Goal: Transaction & Acquisition: Purchase product/service

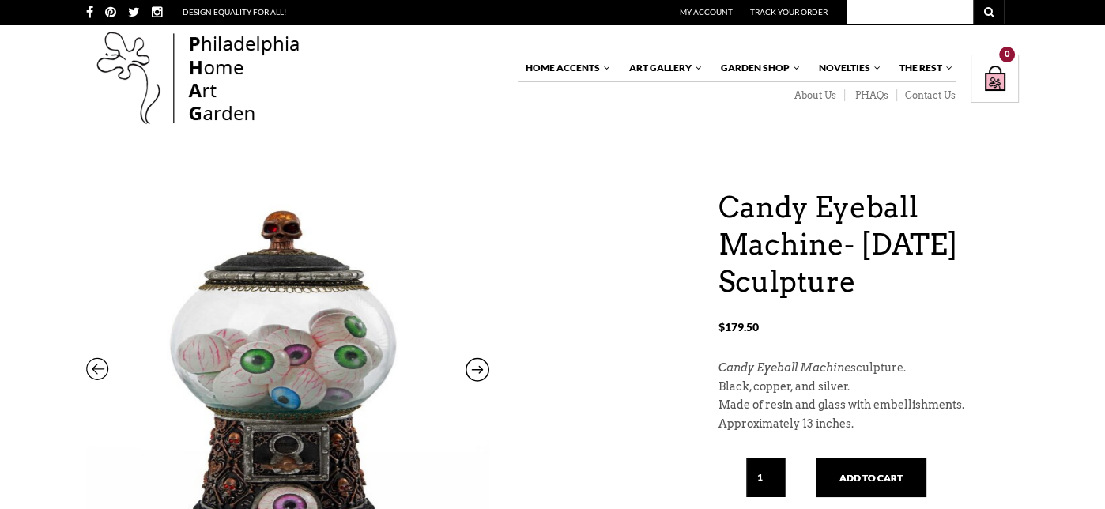
click at [914, 13] on input "text" at bounding box center [910, 12] width 127 height 24
type input "[DATE]"
click at [973, 0] on button "submit" at bounding box center [989, 12] width 32 height 24
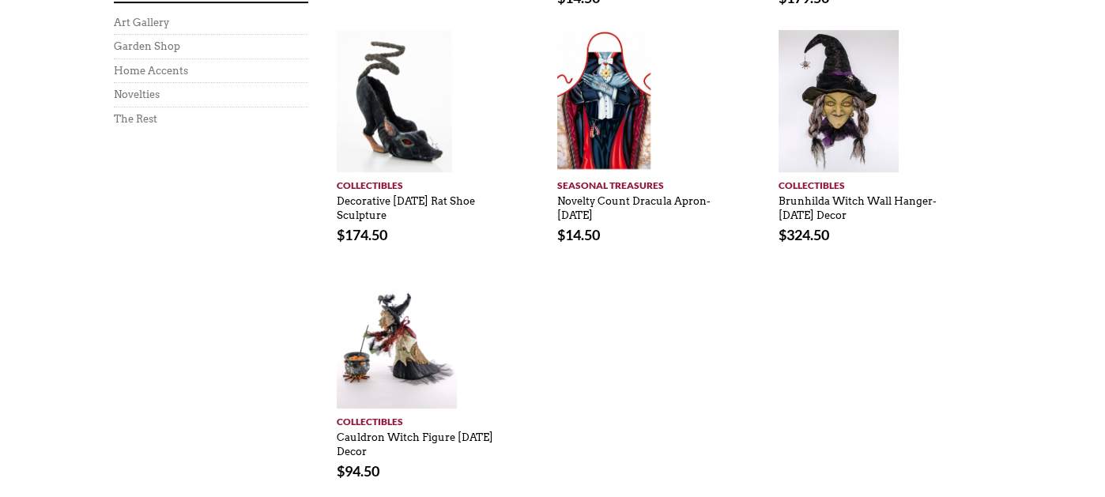
scroll to position [719, 0]
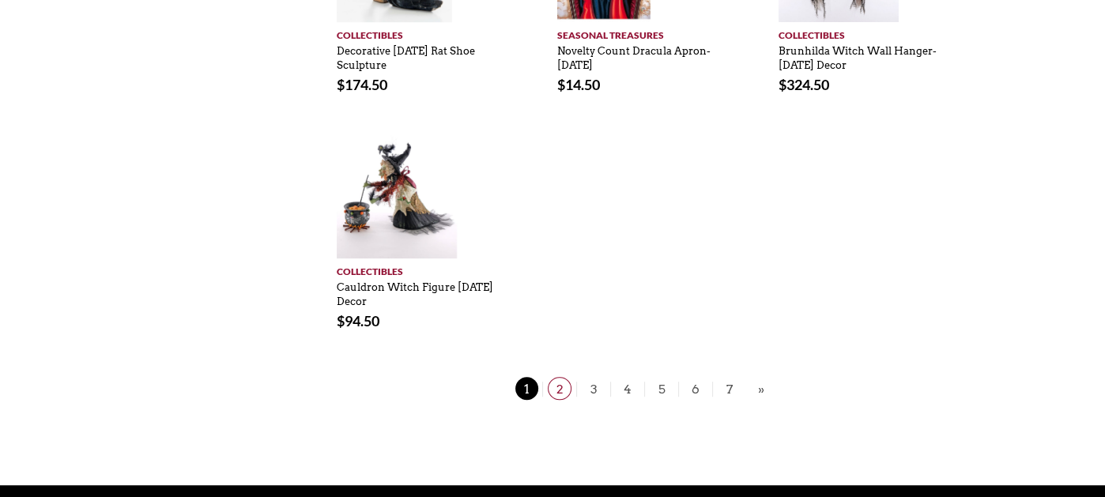
click at [564, 387] on span "2" at bounding box center [560, 388] width 24 height 23
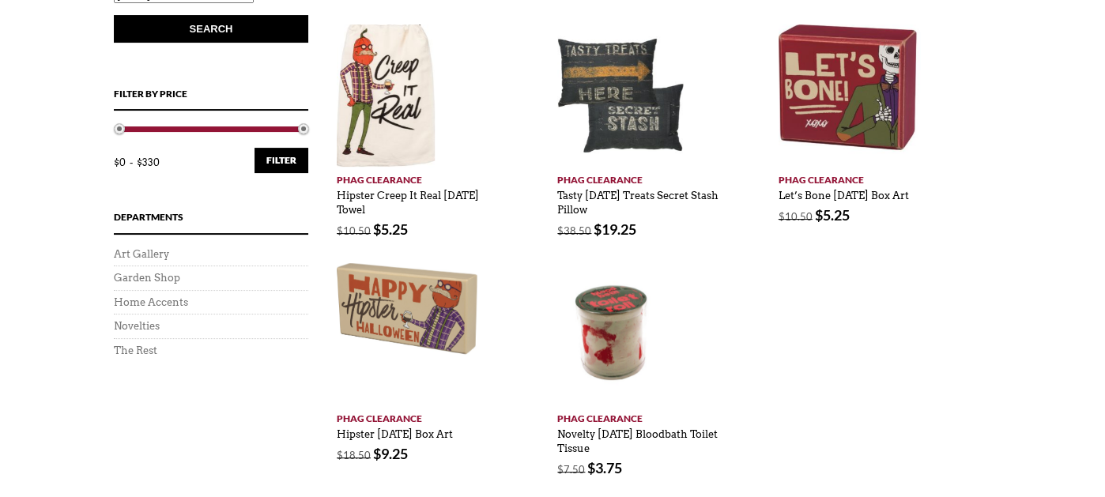
scroll to position [466, 0]
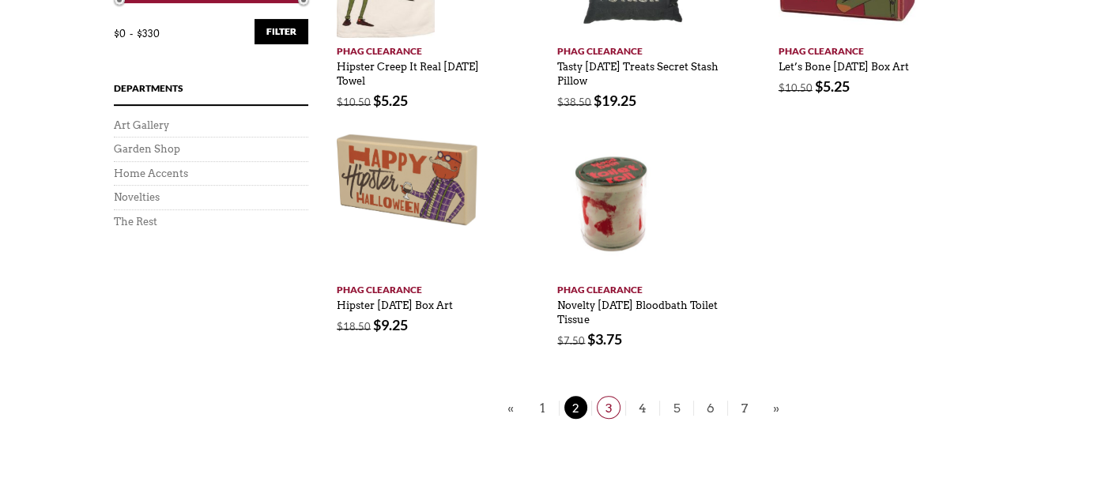
click at [610, 406] on span "3" at bounding box center [609, 407] width 24 height 23
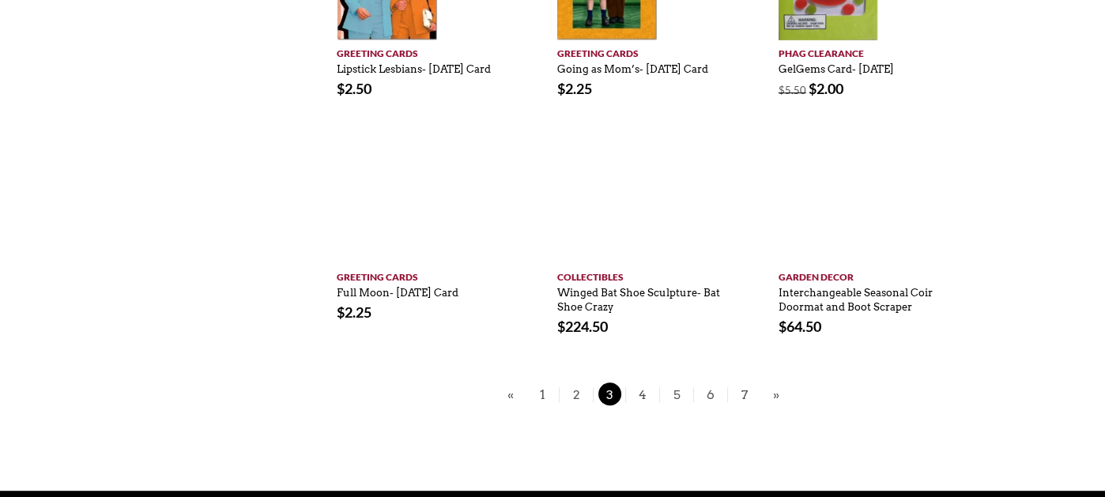
scroll to position [706, 0]
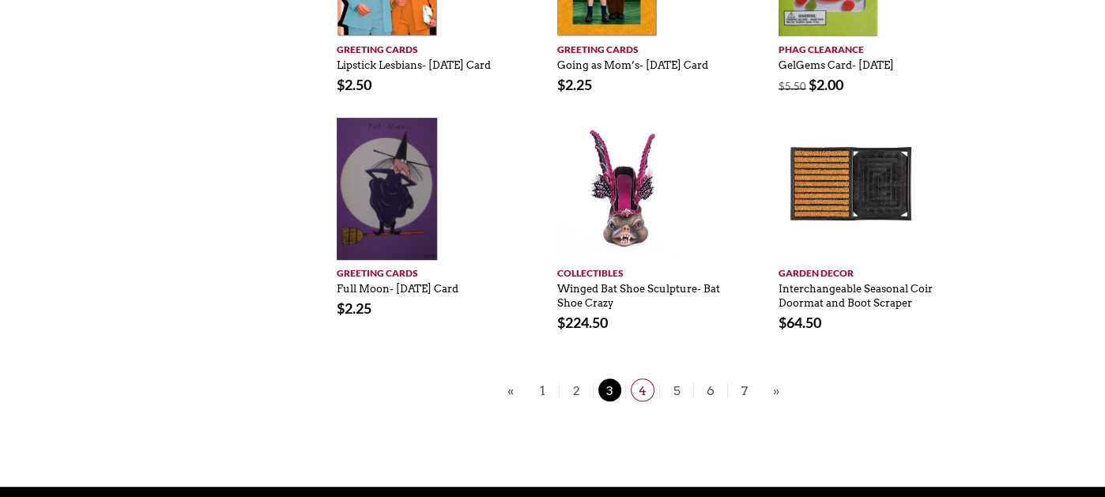
click at [645, 402] on span "4" at bounding box center [643, 390] width 24 height 23
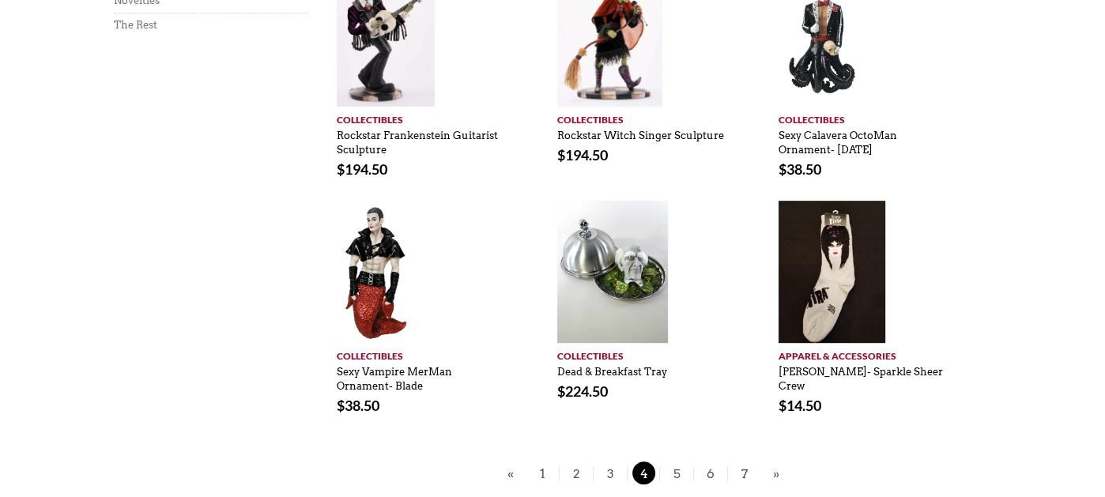
scroll to position [672, 0]
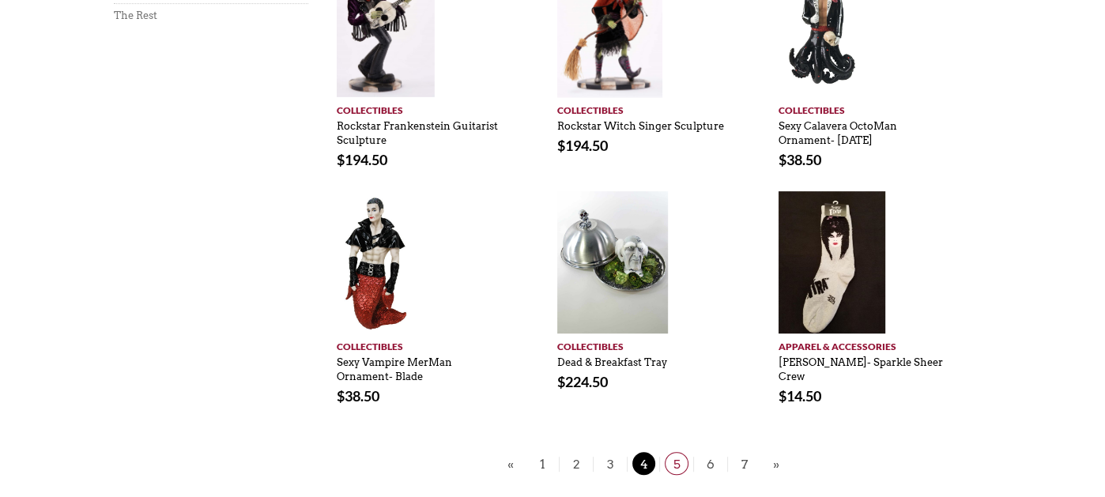
click at [674, 452] on span "5" at bounding box center [677, 463] width 24 height 23
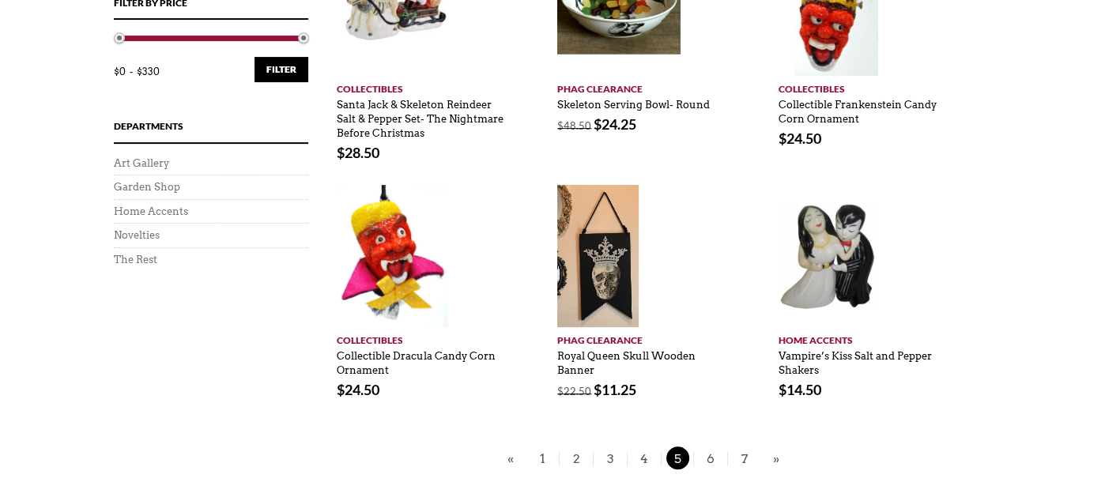
scroll to position [467, 0]
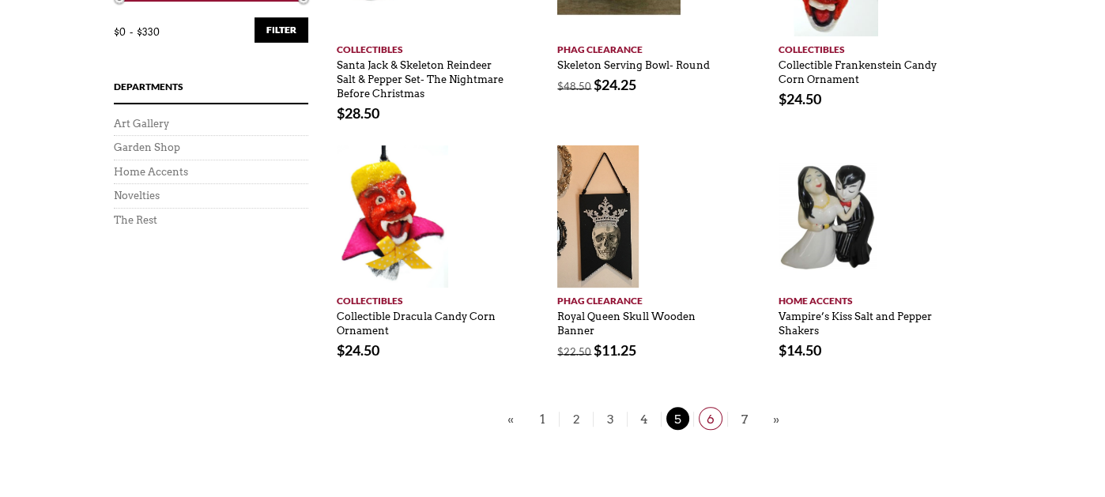
click at [709, 416] on span "6" at bounding box center [711, 418] width 24 height 23
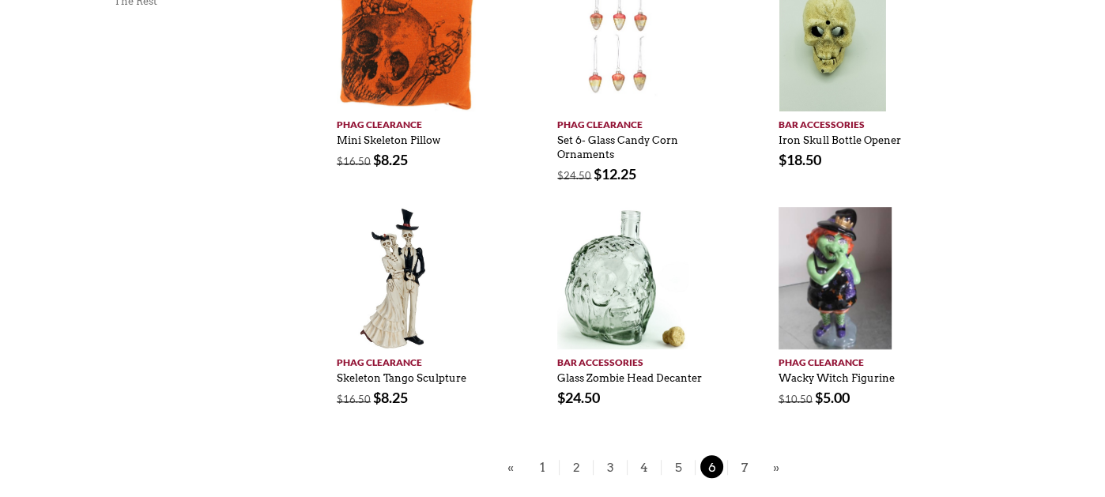
scroll to position [688, 0]
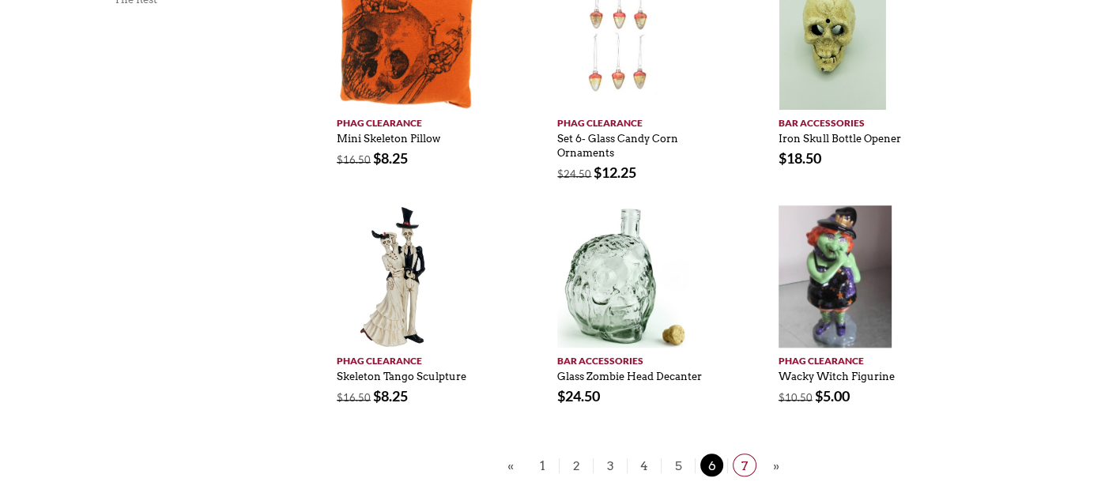
click at [746, 454] on span "7" at bounding box center [745, 465] width 24 height 23
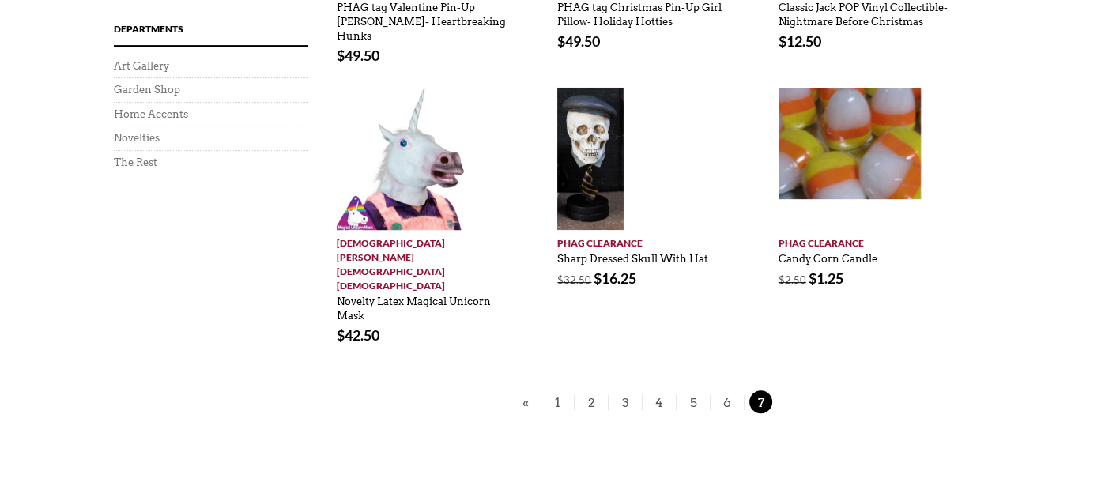
scroll to position [531, 0]
